Goal: Find specific page/section: Find specific page/section

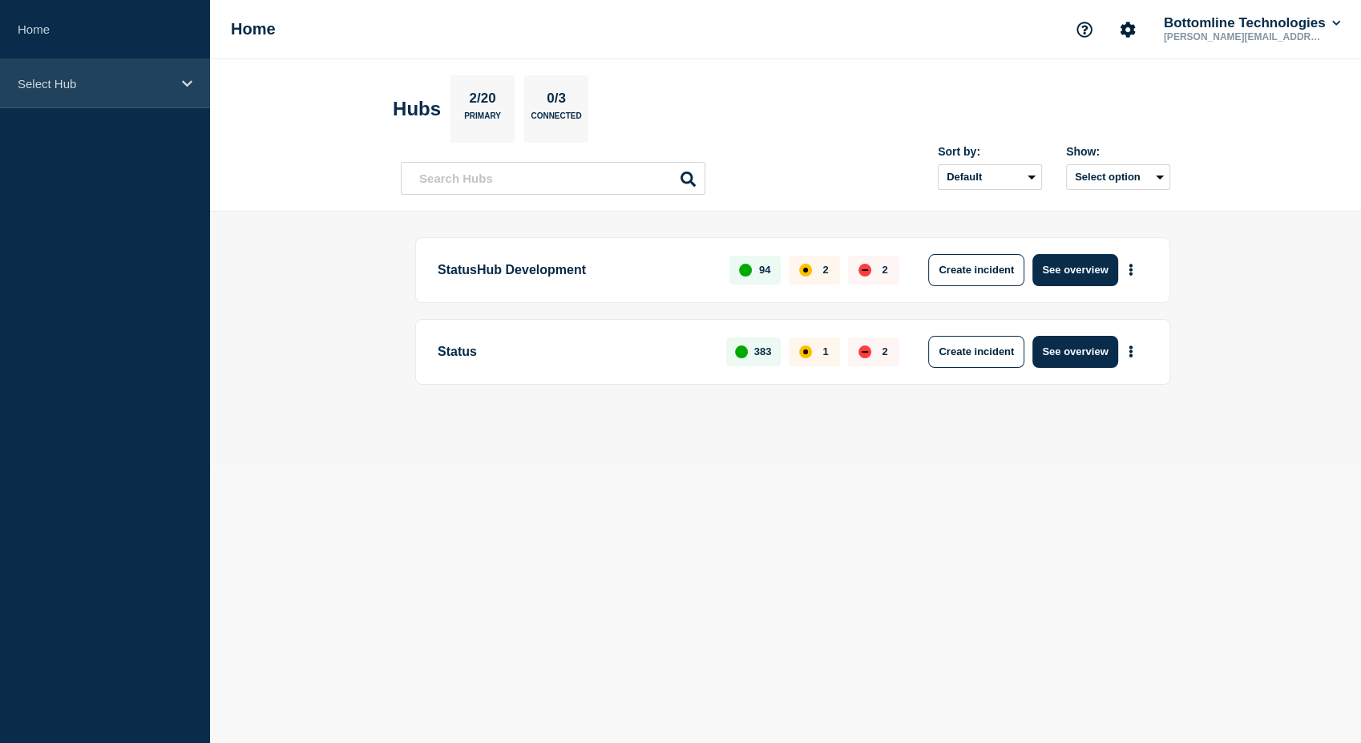
click at [183, 82] on icon at bounding box center [187, 83] width 10 height 6
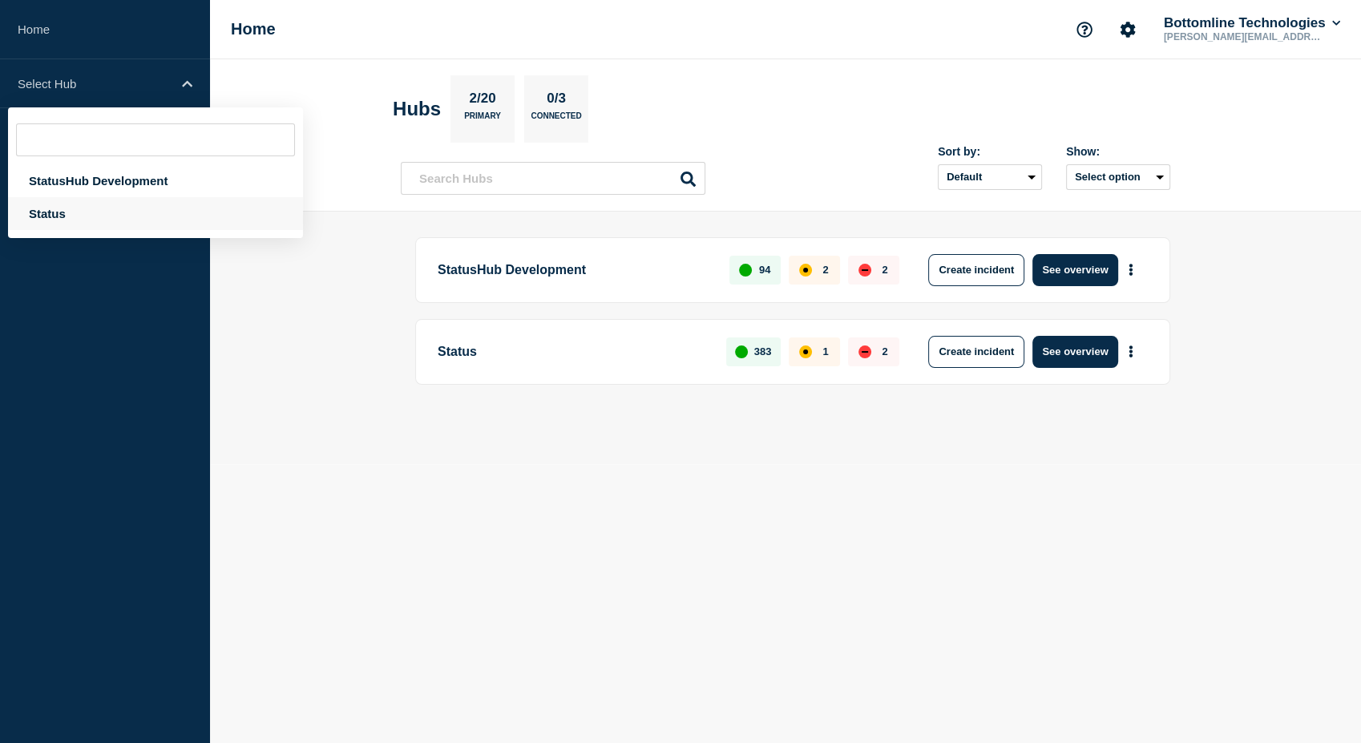
click at [64, 214] on div "Status" at bounding box center [155, 213] width 295 height 33
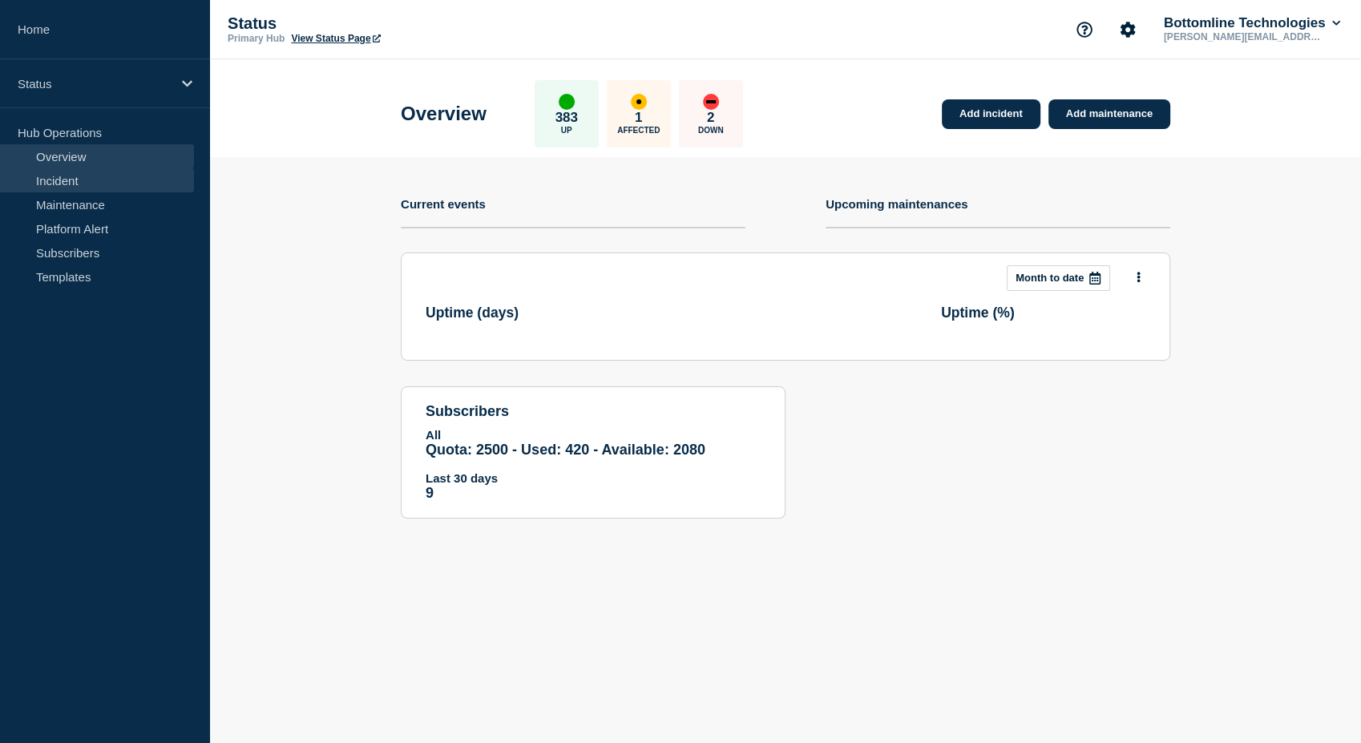
click at [65, 184] on link "Incident" at bounding box center [97, 180] width 194 height 24
